Goal: Information Seeking & Learning: Learn about a topic

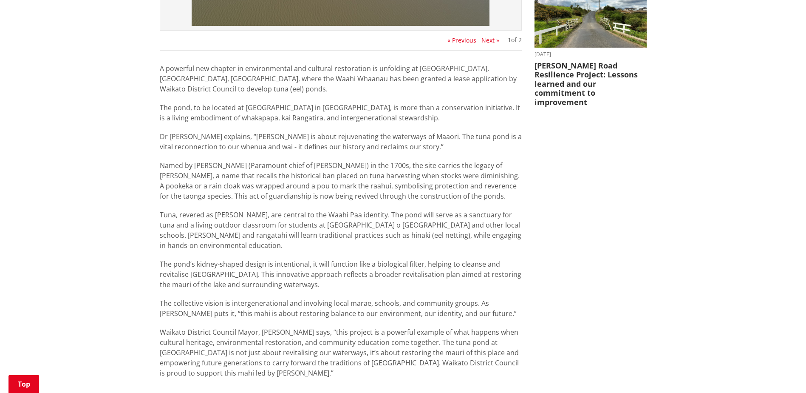
scroll to position [425, 0]
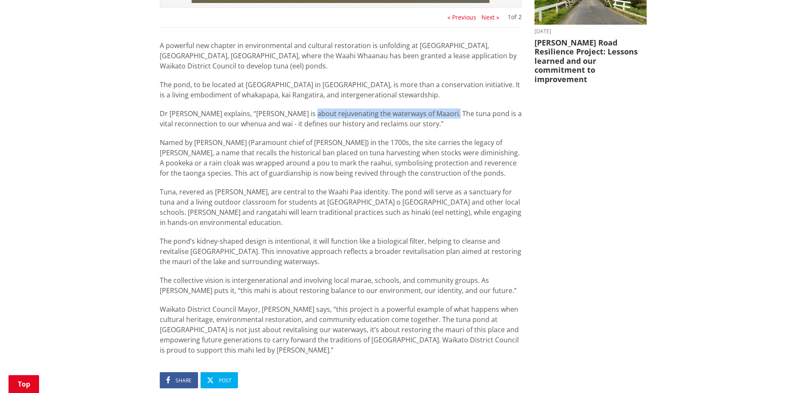
drag, startPoint x: 310, startPoint y: 114, endPoint x: 450, endPoint y: 113, distance: 140.3
click at [450, 113] on p "Dr [PERSON_NAME] explains, “[PERSON_NAME] is about rejuvenating the waterways o…" at bounding box center [341, 118] width 362 height 20
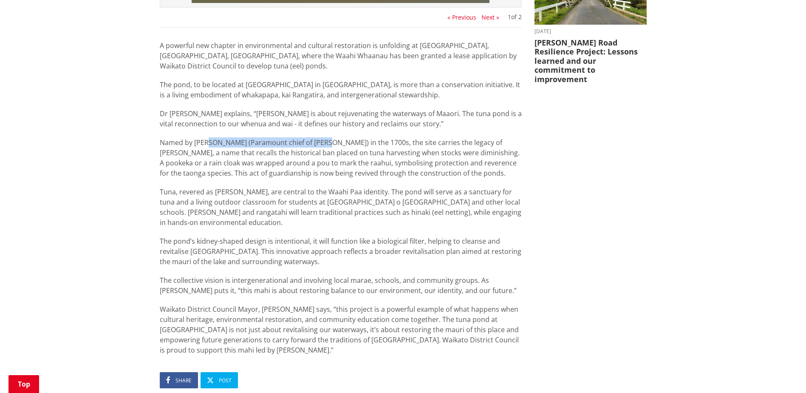
drag, startPoint x: 207, startPoint y: 142, endPoint x: 324, endPoint y: 145, distance: 117.4
click at [324, 145] on p "Named by [PERSON_NAME] (Paramount chief of [PERSON_NAME]) in the 1700s, the sit…" at bounding box center [341, 157] width 362 height 41
drag, startPoint x: 324, startPoint y: 145, endPoint x: 465, endPoint y: 144, distance: 140.7
click at [465, 144] on p "Named by [PERSON_NAME] (Paramount chief of [PERSON_NAME]) in the 1700s, the sit…" at bounding box center [341, 157] width 362 height 41
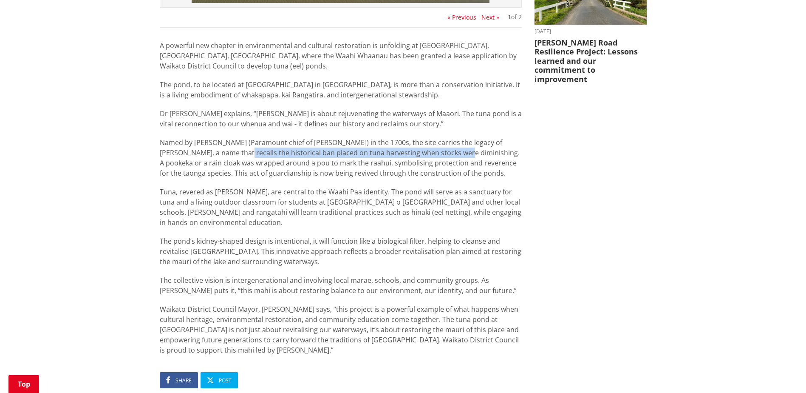
drag, startPoint x: 212, startPoint y: 150, endPoint x: 432, endPoint y: 154, distance: 219.8
click at [432, 154] on p "Named by [PERSON_NAME] (Paramount chief of [PERSON_NAME]) in the 1700s, the sit…" at bounding box center [341, 157] width 362 height 41
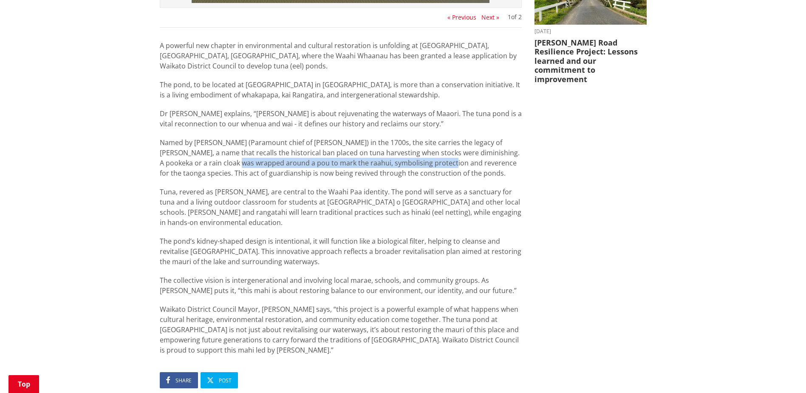
drag, startPoint x: 209, startPoint y: 164, endPoint x: 421, endPoint y: 160, distance: 211.7
click at [421, 160] on p "Named by [PERSON_NAME] (Paramount chief of [PERSON_NAME]) in the 1700s, the sit…" at bounding box center [341, 157] width 362 height 41
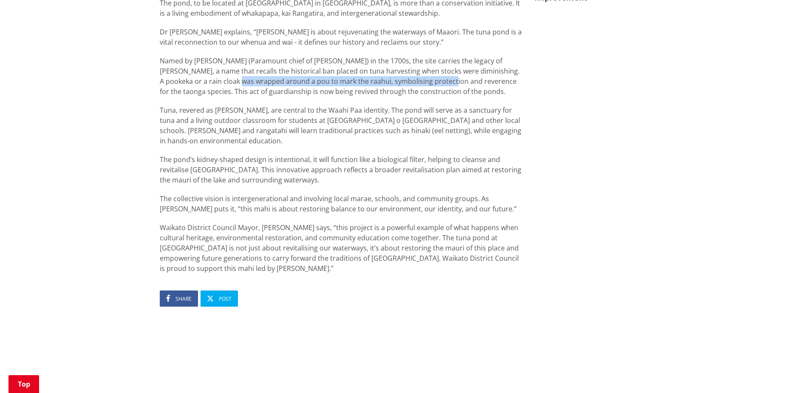
scroll to position [510, 0]
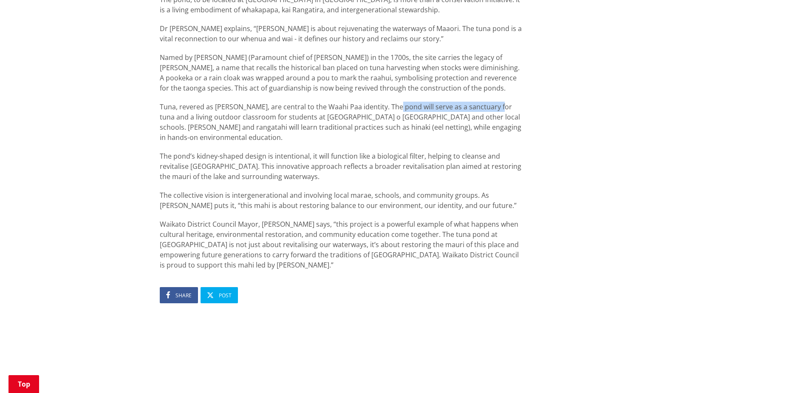
drag, startPoint x: 389, startPoint y: 105, endPoint x: 490, endPoint y: 101, distance: 101.3
click at [490, 101] on div "A powerful new chapter in environmental and cultural restoration is unfolding a…" at bounding box center [341, 112] width 362 height 315
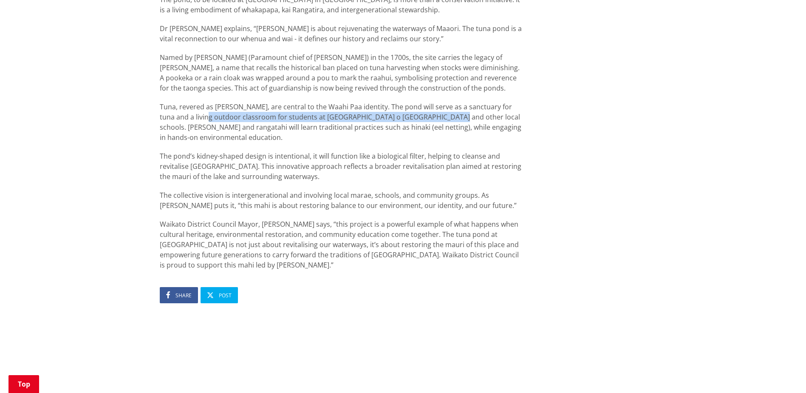
drag, startPoint x: 191, startPoint y: 115, endPoint x: 446, endPoint y: 116, distance: 255.5
click at [446, 116] on p "Tuna, revered as [PERSON_NAME], are central to the Waahi Paa identity. The pond…" at bounding box center [341, 122] width 362 height 41
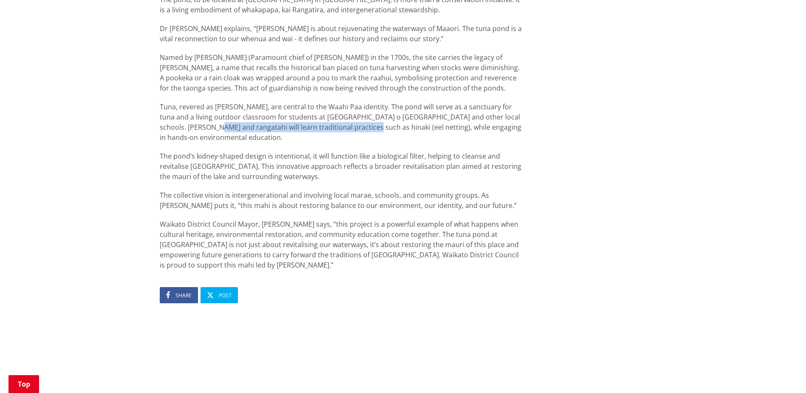
drag, startPoint x: 212, startPoint y: 129, endPoint x: 366, endPoint y: 126, distance: 154.3
click at [366, 126] on p "Tuna, revered as [PERSON_NAME], are central to the Waahi Paa identity. The pond…" at bounding box center [341, 122] width 362 height 41
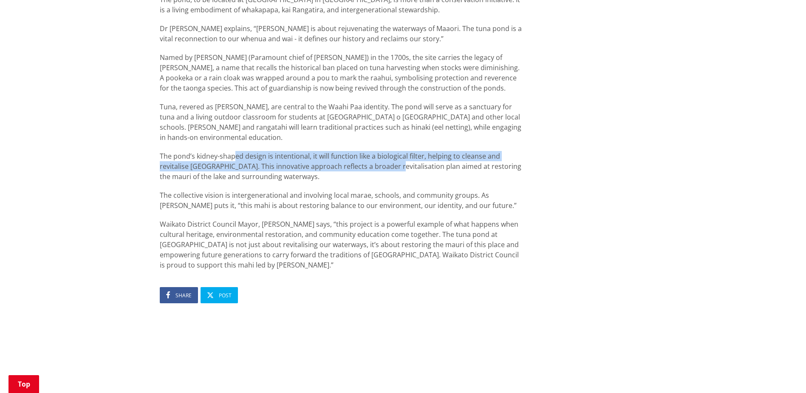
drag, startPoint x: 233, startPoint y: 157, endPoint x: 391, endPoint y: 163, distance: 158.7
click at [391, 163] on p "The pond’s kidney-shaped design is intentional, it will function like a biologi…" at bounding box center [341, 166] width 362 height 31
click at [231, 165] on p "The pond’s kidney-shaped design is intentional, it will function like a biologi…" at bounding box center [341, 166] width 362 height 31
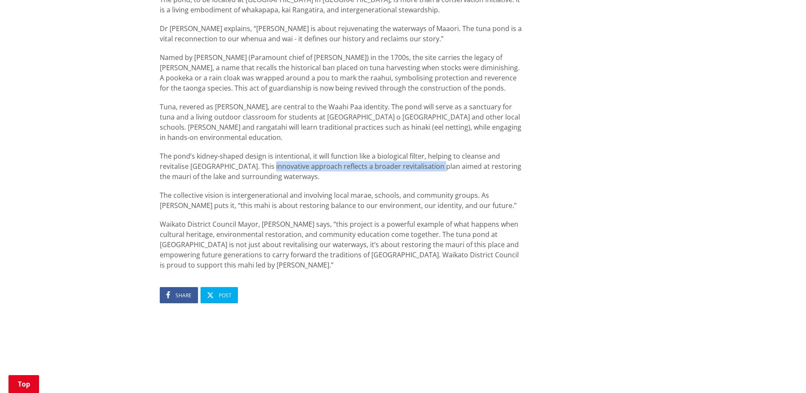
drag, startPoint x: 268, startPoint y: 166, endPoint x: 440, endPoint y: 167, distance: 171.3
click at [440, 167] on p "The pond’s kidney-shaped design is intentional, it will function like a biologi…" at bounding box center [341, 166] width 362 height 31
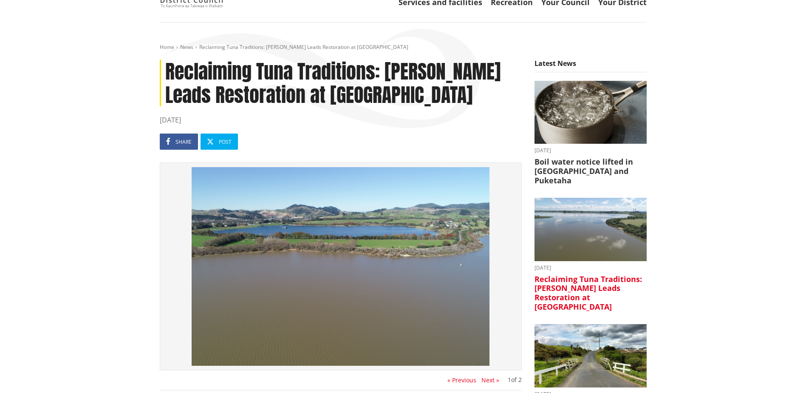
scroll to position [43, 0]
